Goal: Task Accomplishment & Management: Manage account settings

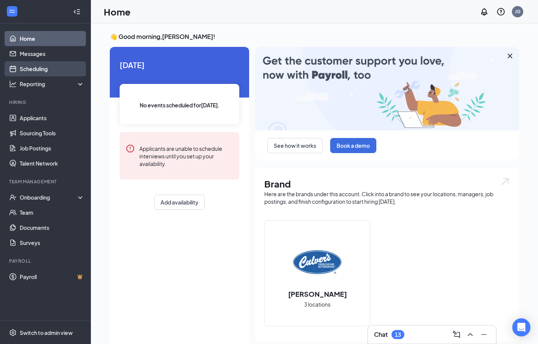
click at [53, 70] on link "Scheduling" at bounding box center [52, 68] width 65 height 15
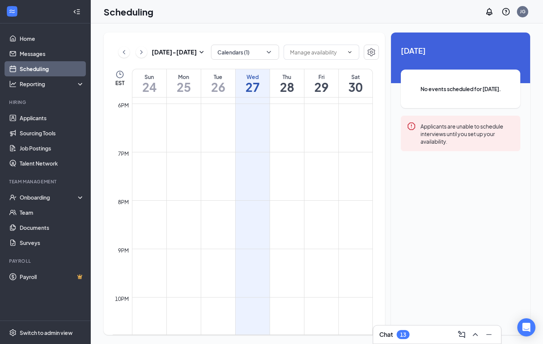
scroll to position [925, 0]
click at [125, 50] on icon "ChevronLeft" at bounding box center [124, 52] width 2 height 4
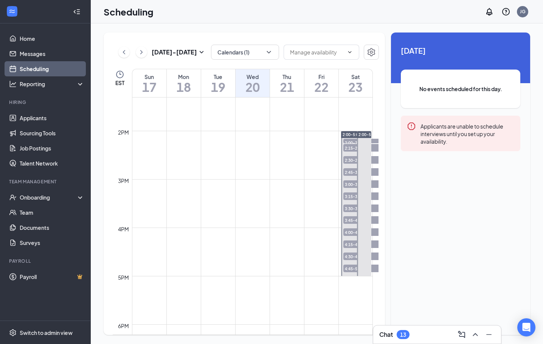
scroll to position [675, 0]
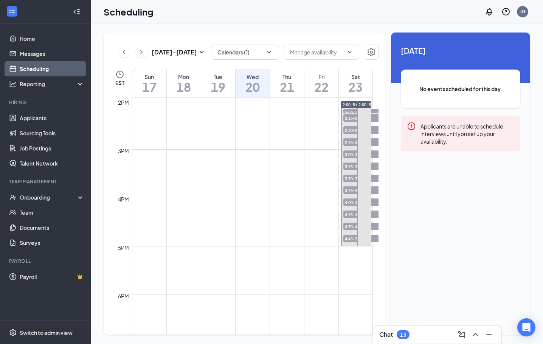
click at [353, 111] on span "2:00-2:15 PM" at bounding box center [363, 113] width 38 height 8
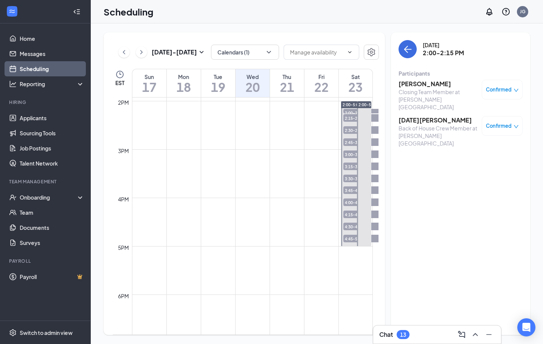
drag, startPoint x: 502, startPoint y: 90, endPoint x: 502, endPoint y: 95, distance: 5.3
click at [502, 95] on div "Confirmed" at bounding box center [502, 90] width 41 height 20
click at [502, 89] on span "Confirmed" at bounding box center [499, 90] width 26 height 8
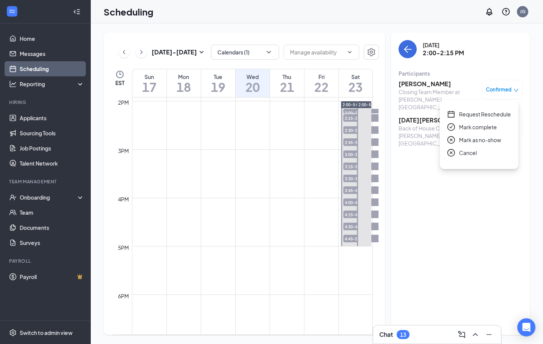
click at [475, 129] on span "Mark complete" at bounding box center [478, 127] width 38 height 8
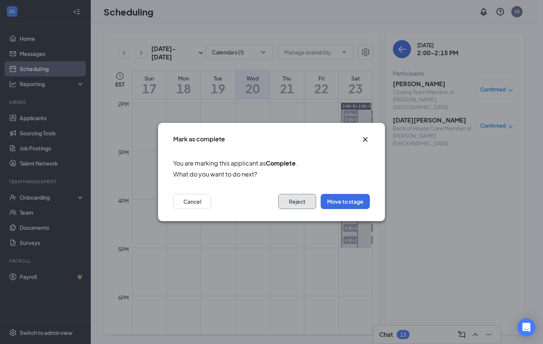
click at [289, 198] on button "Reject" at bounding box center [297, 201] width 38 height 15
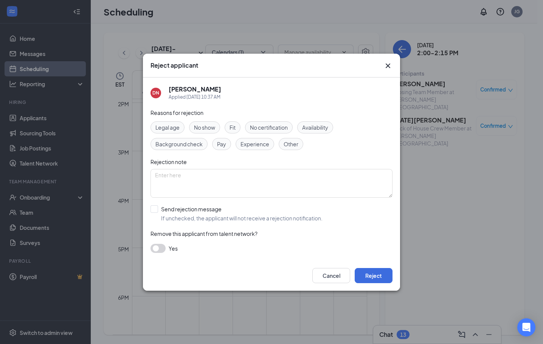
click at [157, 247] on button "button" at bounding box center [158, 248] width 15 height 9
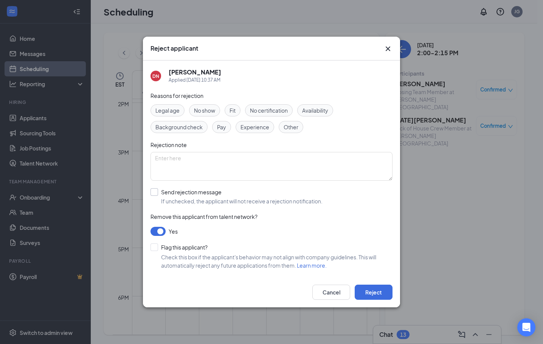
click at [157, 194] on input "Send rejection message If unchecked, the applicant will not receive a rejection…" at bounding box center [237, 196] width 172 height 17
checkbox input "true"
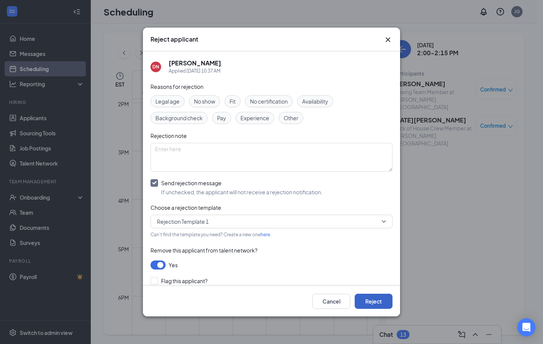
click at [375, 304] on button "Reject" at bounding box center [374, 301] width 38 height 15
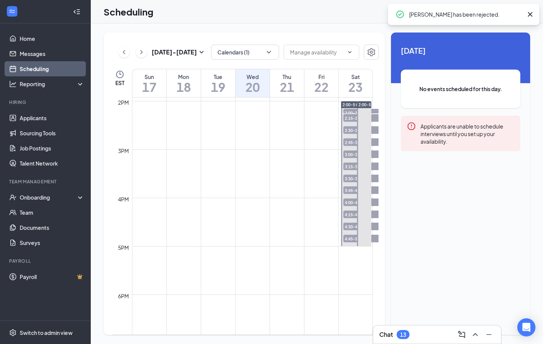
click at [351, 111] on span "2:00-2:15 PM" at bounding box center [363, 113] width 38 height 8
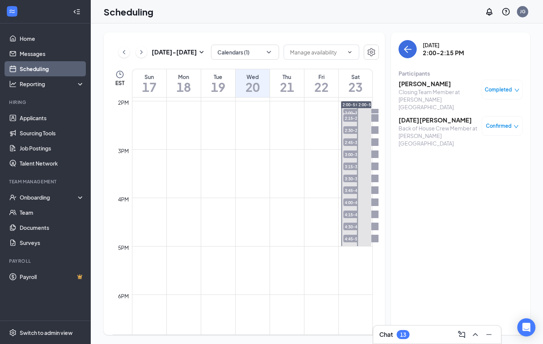
click at [350, 117] on span "2:15-2:30 PM" at bounding box center [363, 118] width 38 height 8
click at [504, 116] on div "Confirmed" at bounding box center [502, 126] width 41 height 20
click at [498, 116] on div "Confirmed" at bounding box center [502, 126] width 41 height 20
click at [500, 122] on span "Confirmed" at bounding box center [499, 126] width 26 height 8
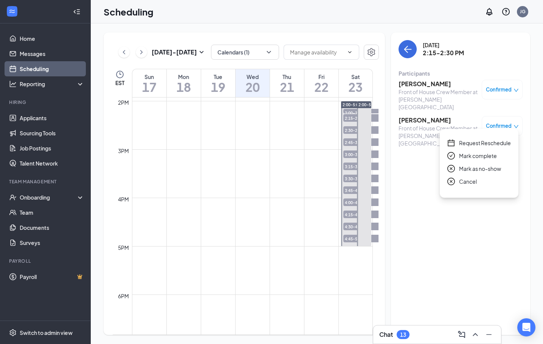
click at [478, 157] on span "Mark complete" at bounding box center [478, 156] width 38 height 8
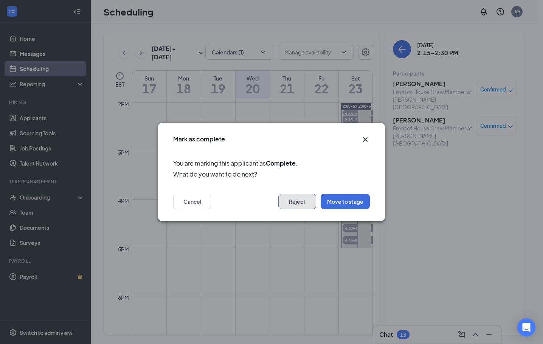
click at [305, 201] on button "Reject" at bounding box center [297, 201] width 38 height 15
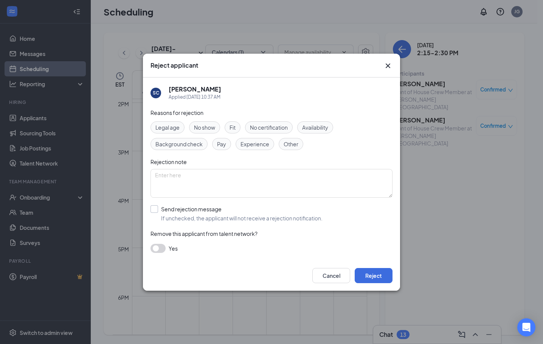
click at [167, 210] on input "Send rejection message If unchecked, the applicant will not receive a rejection…" at bounding box center [237, 213] width 172 height 17
checkbox input "true"
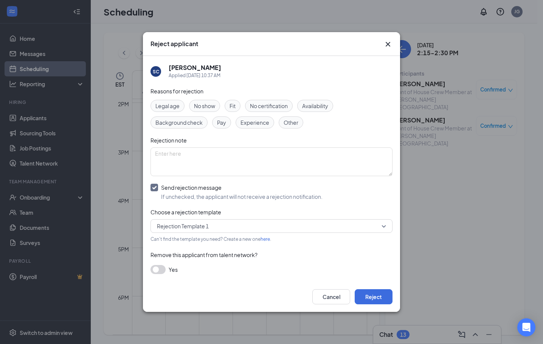
click at [160, 275] on div "Reasons for rejection Legal age No show Fit No certification Availability Backg…" at bounding box center [272, 184] width 242 height 195
click at [159, 270] on button "button" at bounding box center [158, 269] width 15 height 9
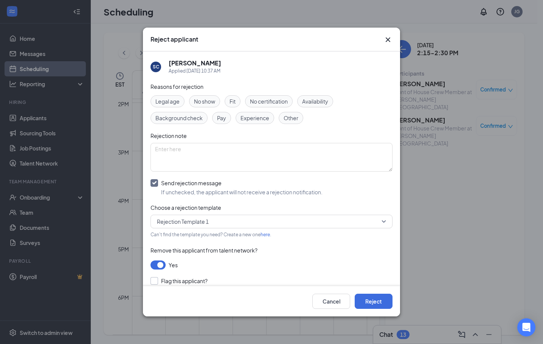
click at [164, 280] on input "Flag this applicant?" at bounding box center [179, 281] width 57 height 8
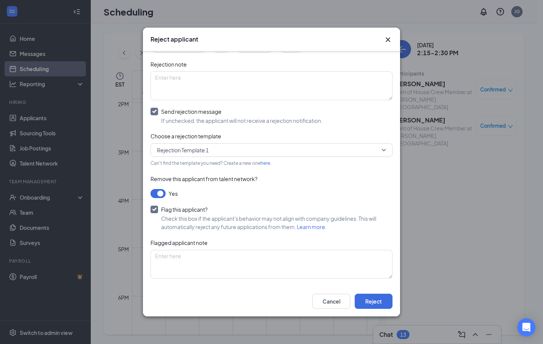
click at [179, 208] on input "Flag this applicant?" at bounding box center [179, 210] width 57 height 8
checkbox input "false"
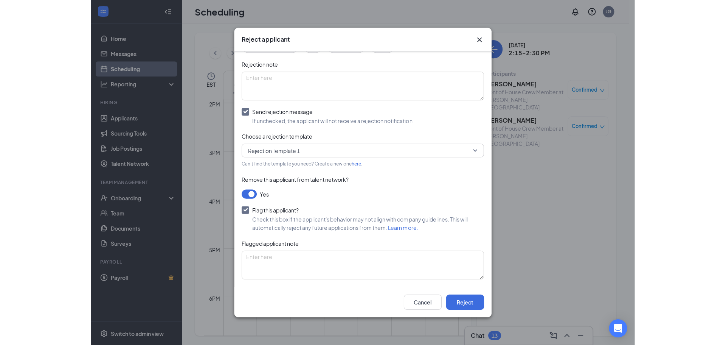
scroll to position [25, 0]
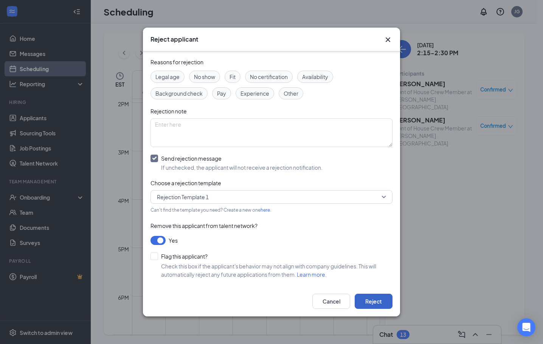
click at [379, 302] on button "Reject" at bounding box center [374, 301] width 38 height 15
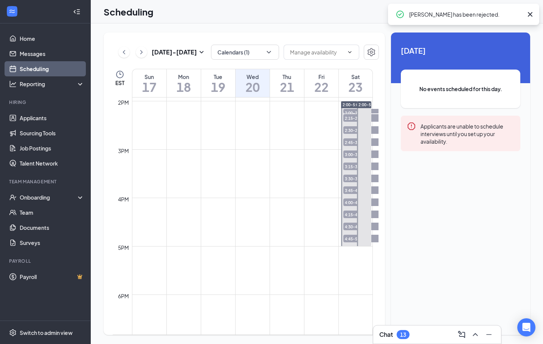
click at [349, 119] on span "2:15-2:30 PM" at bounding box center [363, 118] width 38 height 8
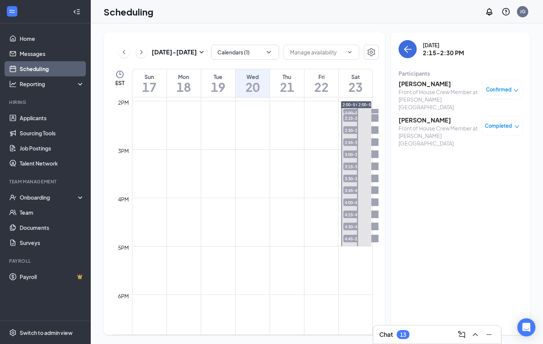
click at [351, 132] on span "2:30-2:45 PM" at bounding box center [363, 130] width 38 height 8
click at [503, 116] on div "Confirmed" at bounding box center [502, 126] width 41 height 20
click at [501, 122] on span "Confirmed" at bounding box center [499, 126] width 26 height 8
click at [489, 155] on span "Mark complete" at bounding box center [478, 156] width 38 height 8
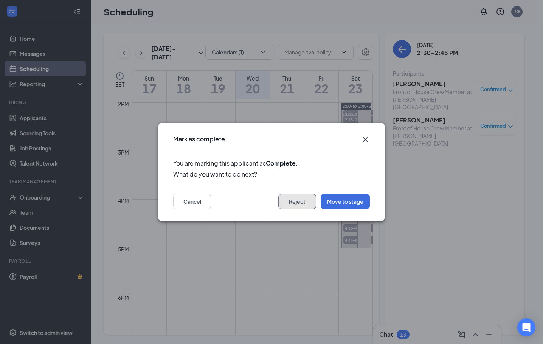
click at [309, 205] on button "Reject" at bounding box center [297, 201] width 38 height 15
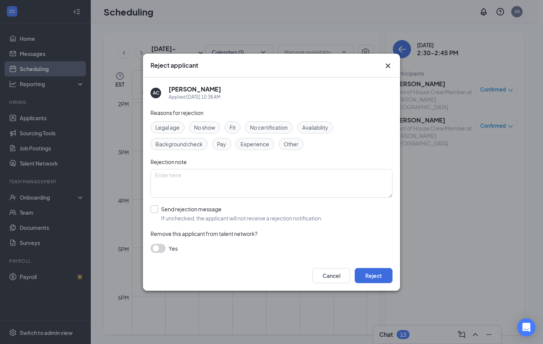
click at [166, 212] on input "Send rejection message If unchecked, the applicant will not receive a rejection…" at bounding box center [237, 213] width 172 height 17
checkbox input "true"
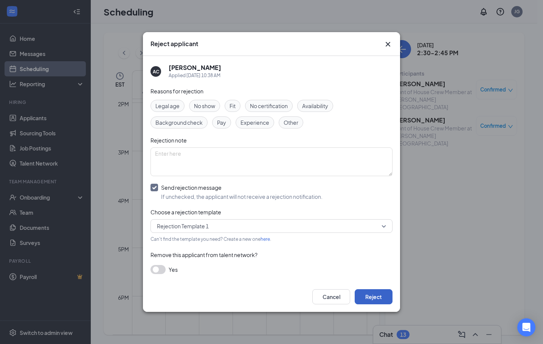
click at [365, 297] on button "Reject" at bounding box center [374, 296] width 38 height 15
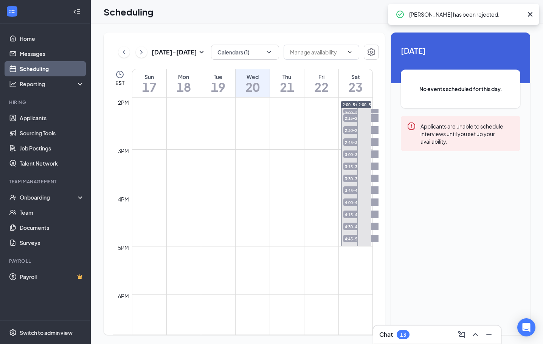
click at [348, 124] on div at bounding box center [356, 173] width 30 height 145
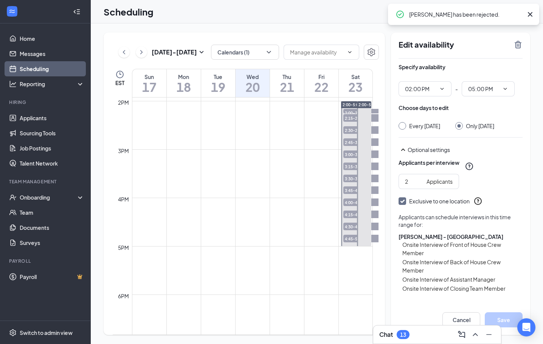
click at [347, 129] on span "2:30-2:45 PM" at bounding box center [363, 130] width 38 height 8
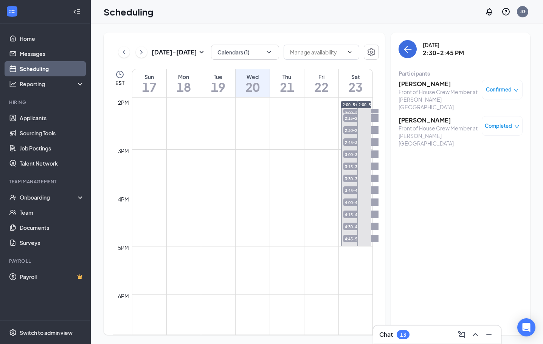
click at [352, 140] on span "2:45-3:00 PM" at bounding box center [363, 142] width 38 height 8
click at [493, 90] on span "Confirmed" at bounding box center [499, 90] width 26 height 8
click at [488, 127] on span "Mark complete" at bounding box center [478, 127] width 38 height 8
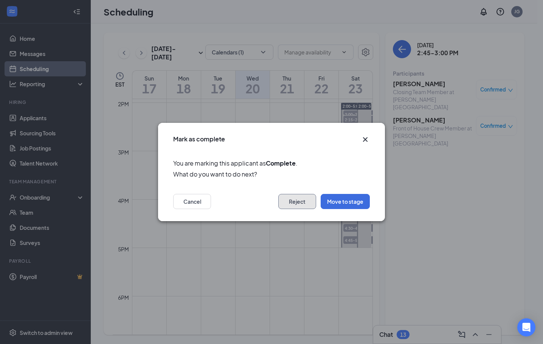
click at [300, 203] on button "Reject" at bounding box center [297, 201] width 38 height 15
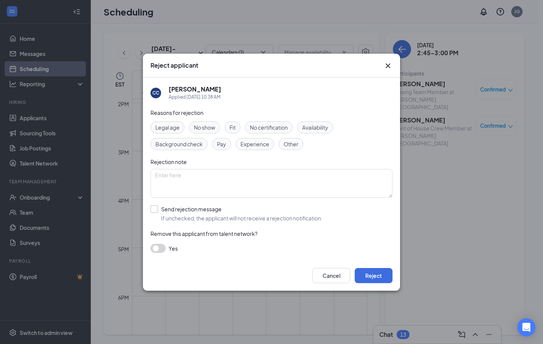
click at [192, 211] on input "Send rejection message If unchecked, the applicant will not receive a rejection…" at bounding box center [237, 213] width 172 height 17
checkbox input "true"
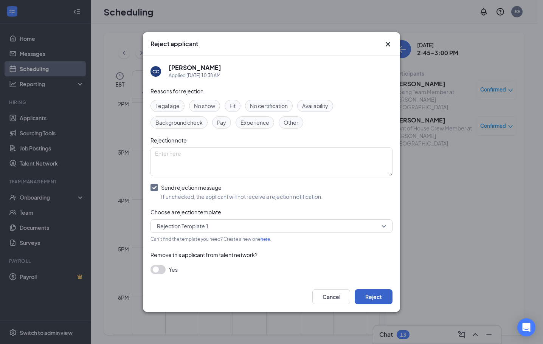
click at [375, 295] on button "Reject" at bounding box center [374, 296] width 38 height 15
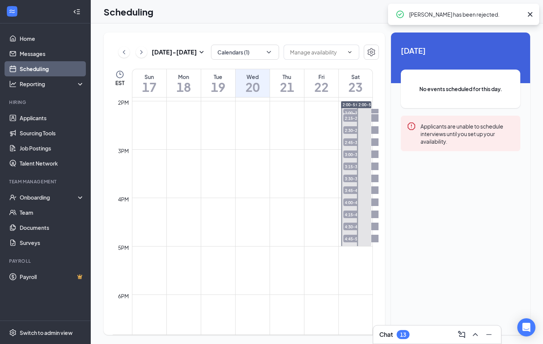
click at [350, 142] on span "2:45-3:00 PM" at bounding box center [363, 142] width 38 height 8
